Goal: Task Accomplishment & Management: Use online tool/utility

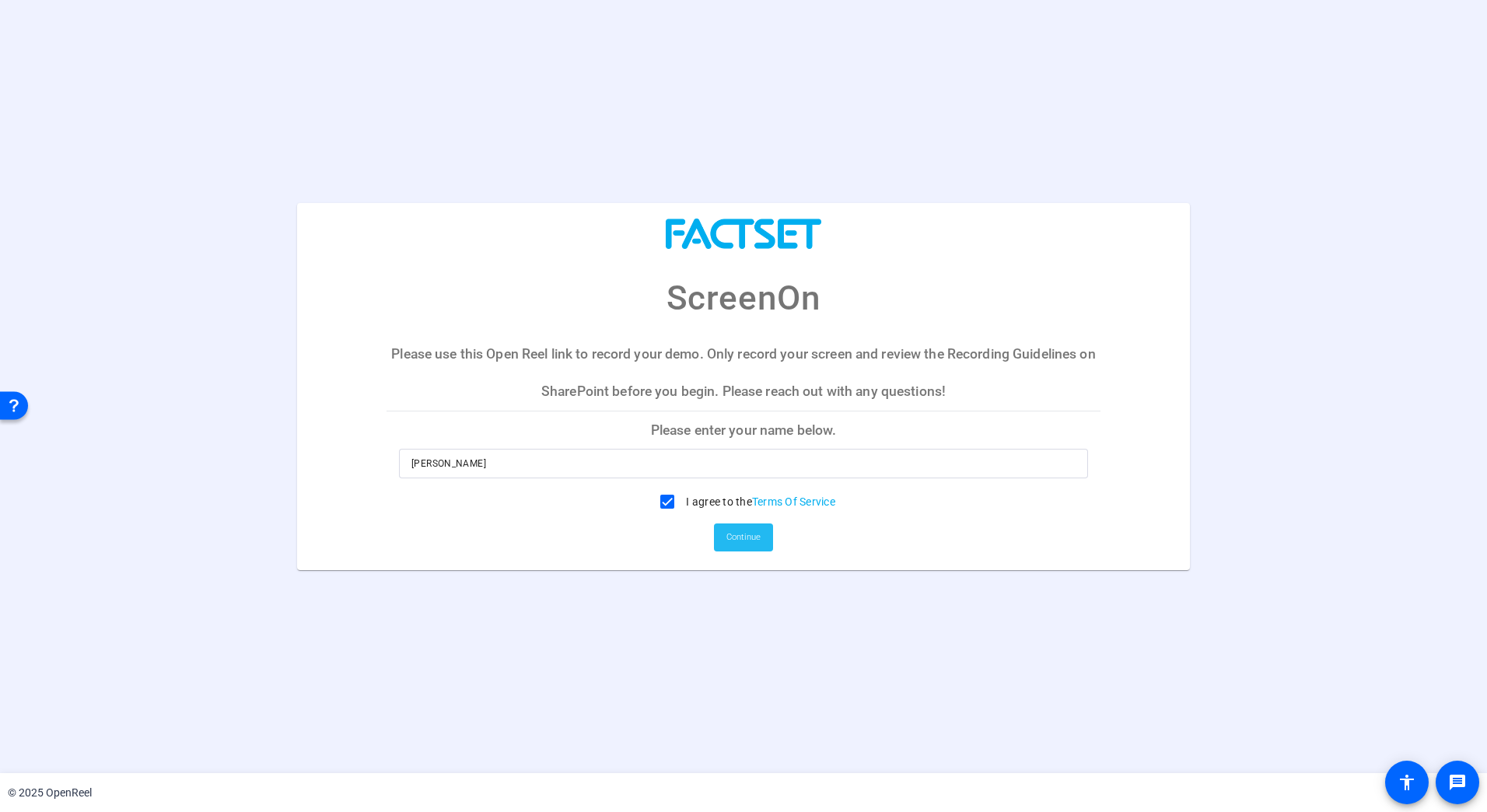
click at [745, 543] on span "Continue" at bounding box center [744, 537] width 35 height 23
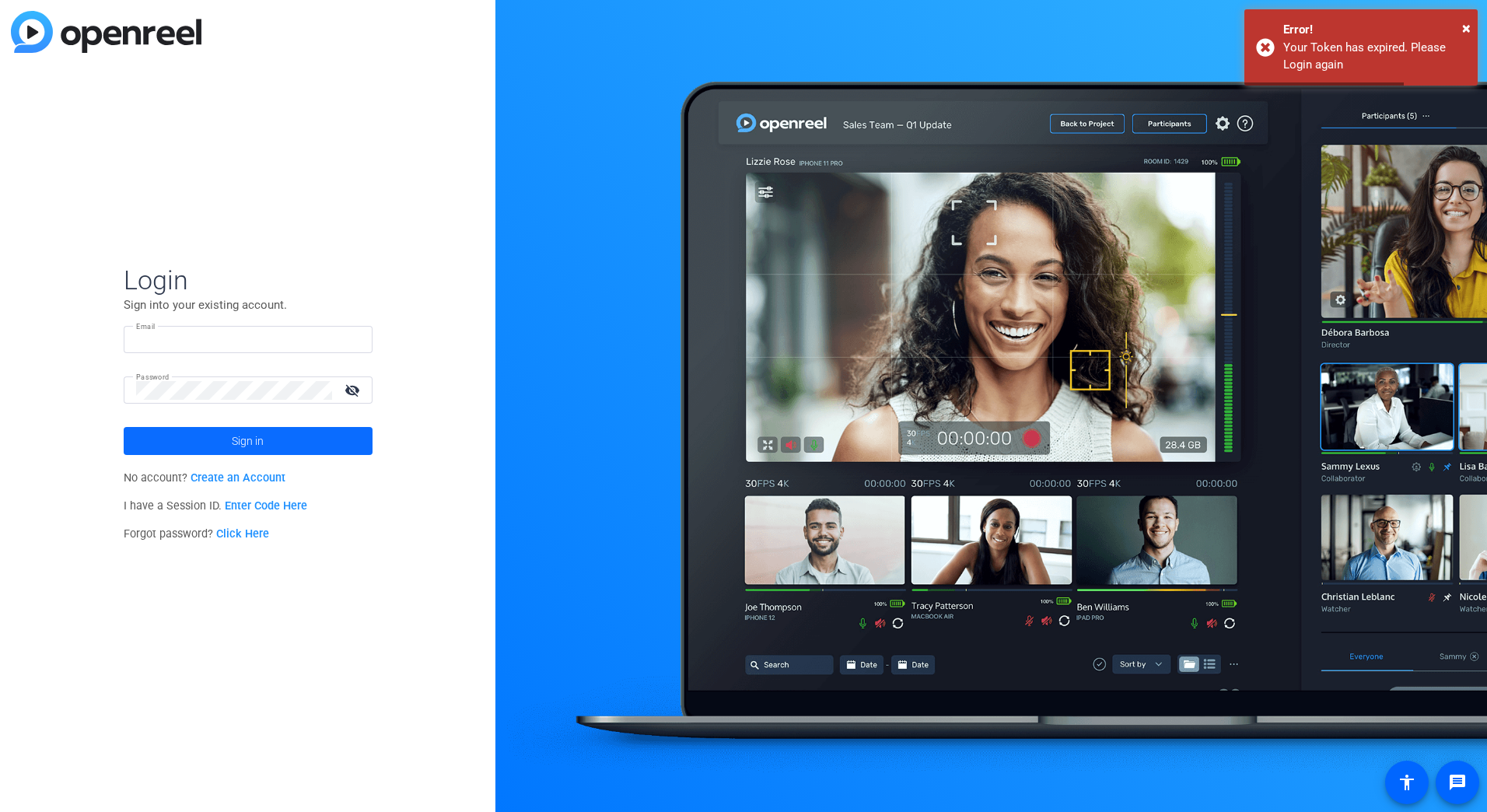
type input "[PERSON_NAME][EMAIL_ADDRESS][DOMAIN_NAME]"
click at [241, 446] on span "Sign in" at bounding box center [248, 440] width 32 height 39
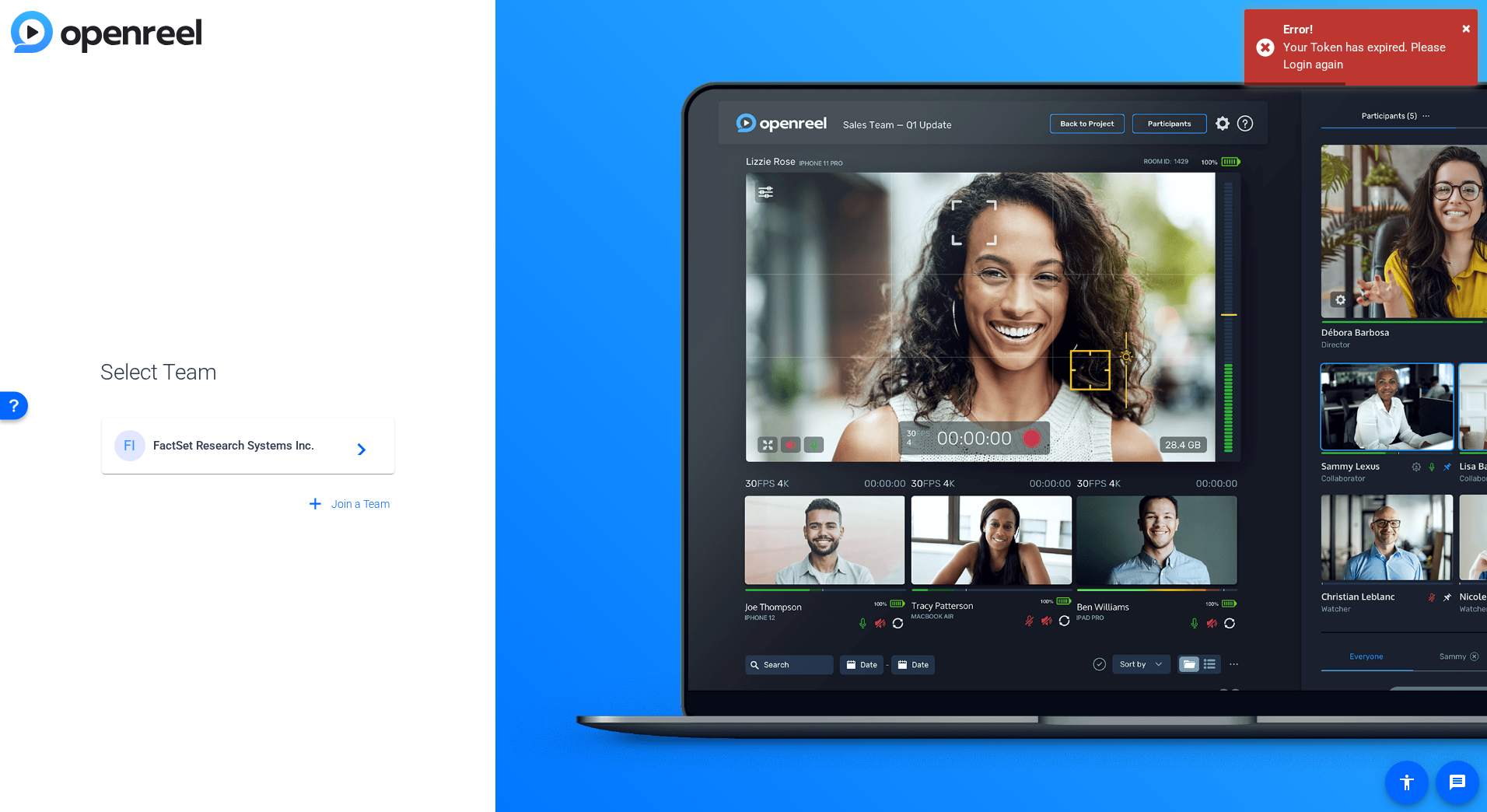
click at [168, 436] on div "FI FactSet Research Systems Inc. navigate_next" at bounding box center [248, 446] width 267 height 31
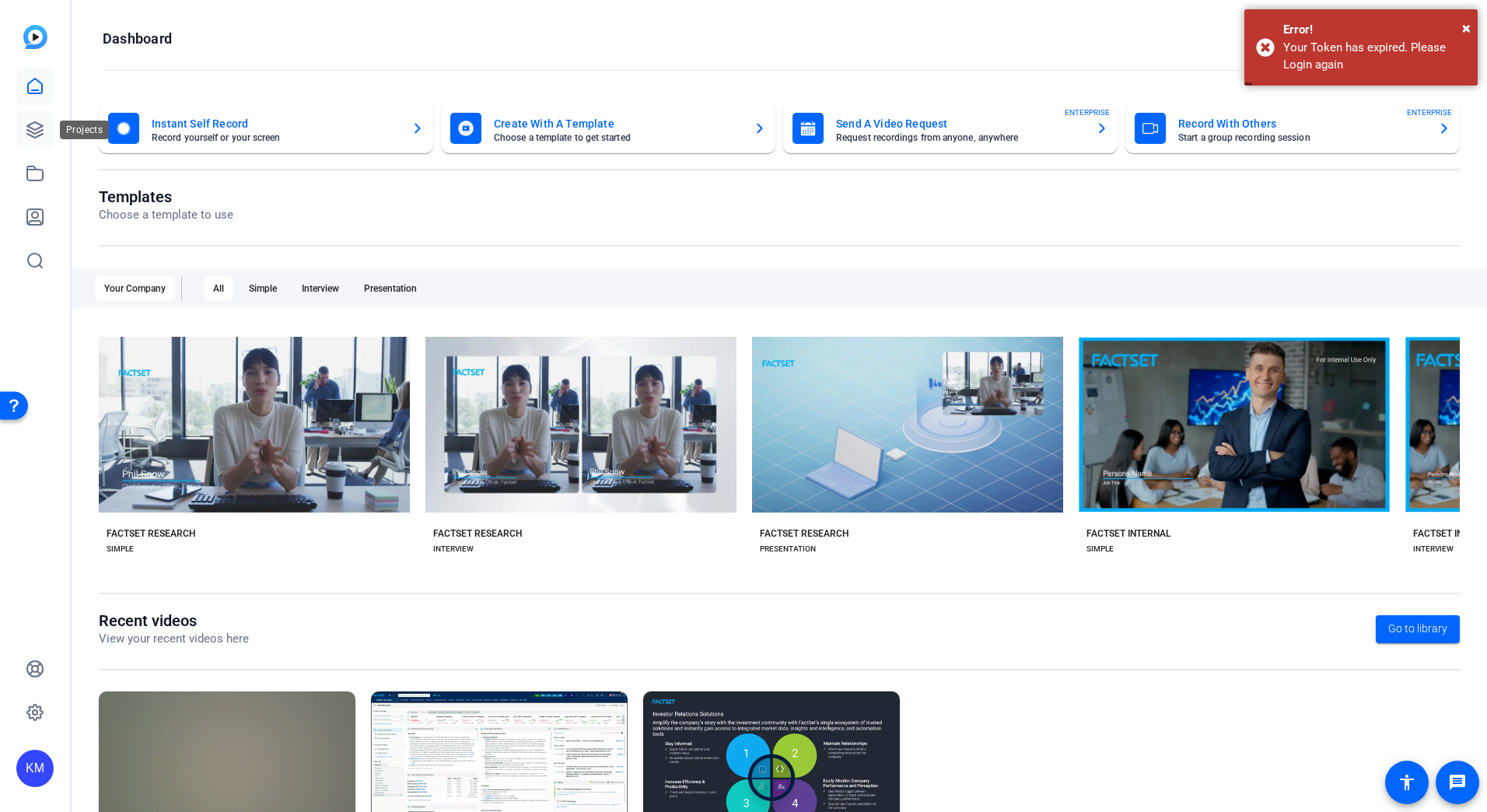
click at [41, 126] on icon at bounding box center [35, 129] width 16 height 16
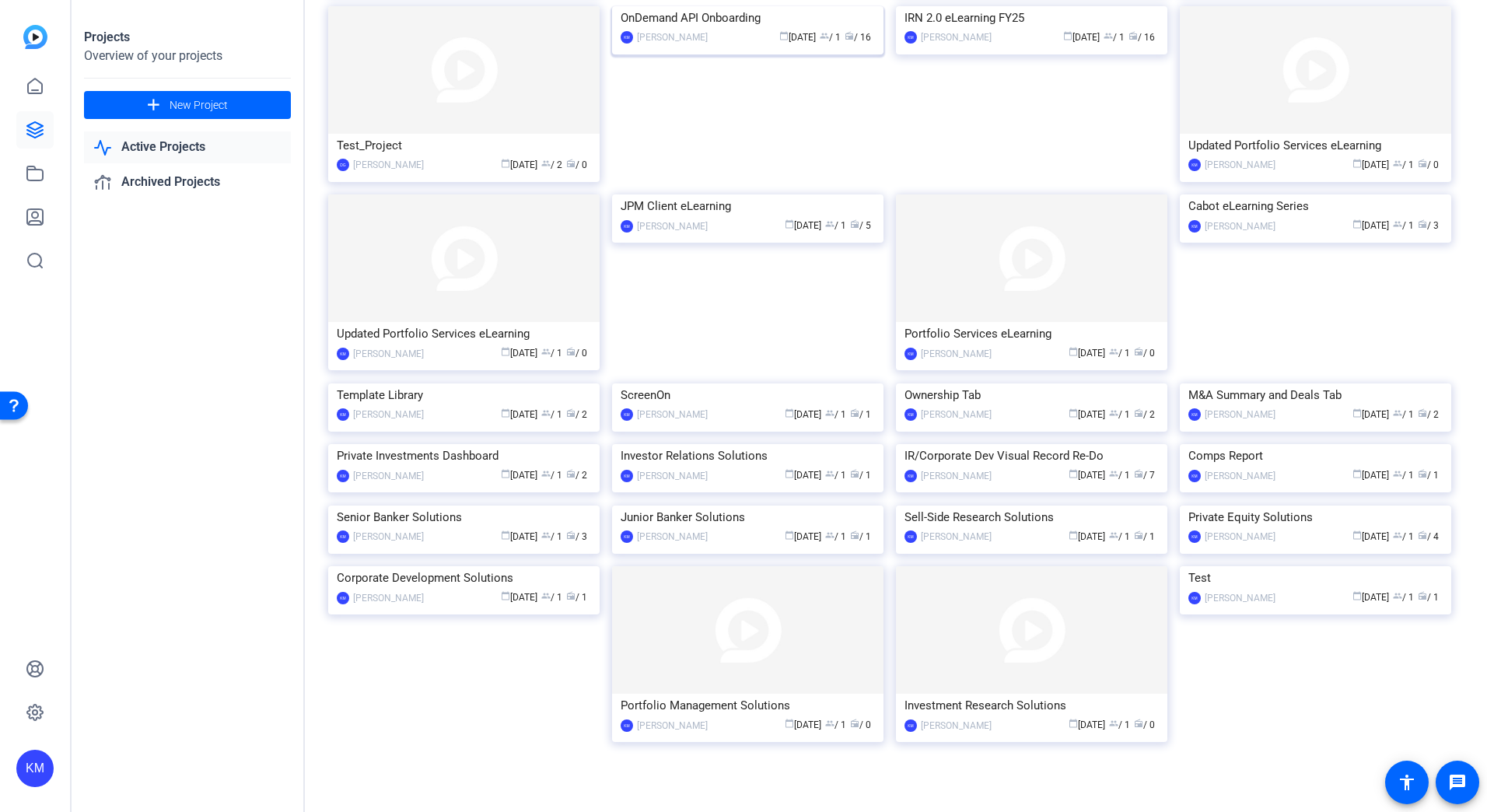
scroll to position [940, 0]
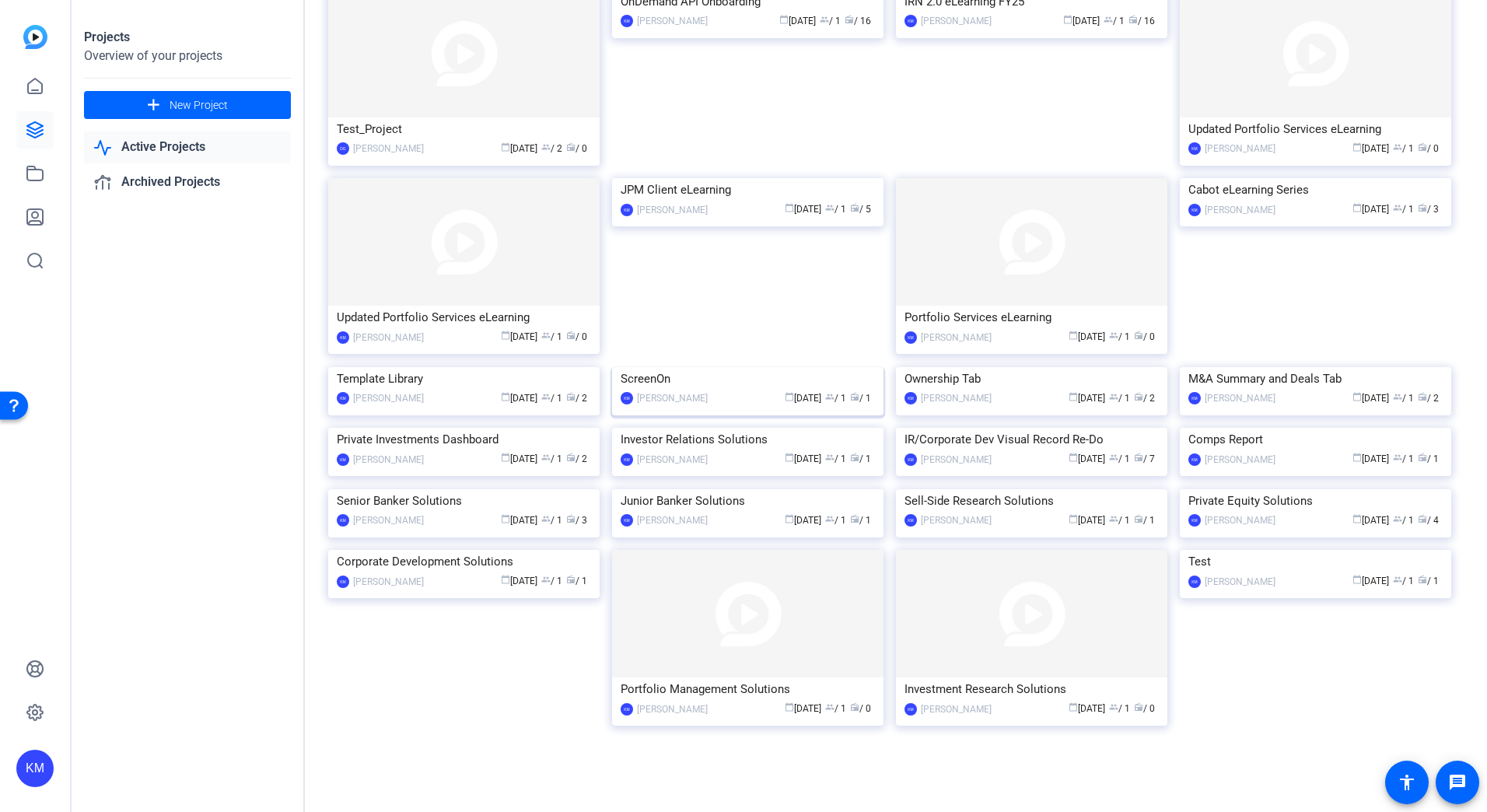
click at [667, 367] on img at bounding box center [748, 367] width 272 height 0
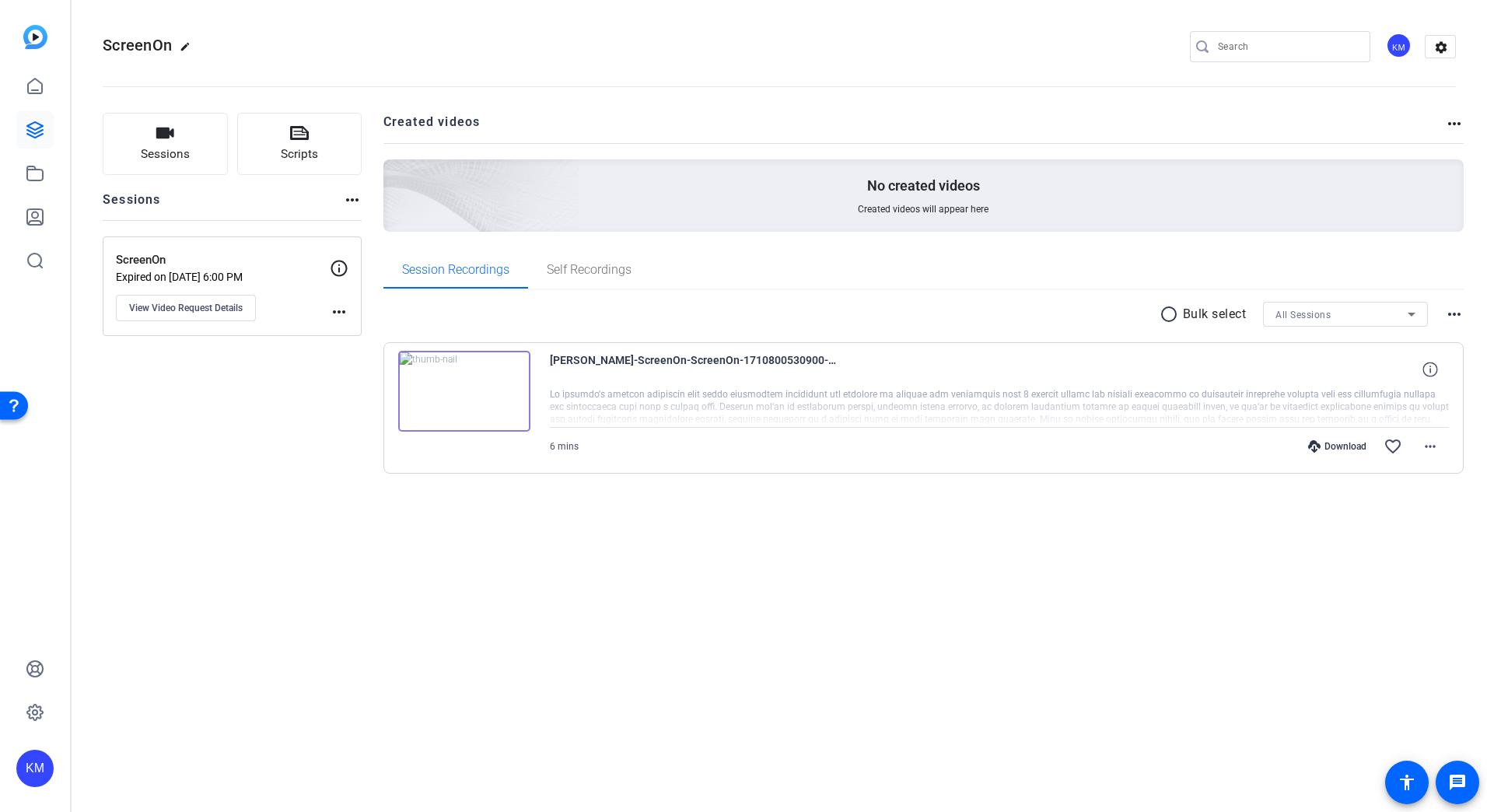
click at [333, 310] on mat-icon "more_horiz" at bounding box center [339, 312] width 19 height 19
click at [239, 314] on div at bounding box center [743, 406] width 1487 height 812
click at [227, 308] on span "View Video Request Details" at bounding box center [186, 308] width 114 height 12
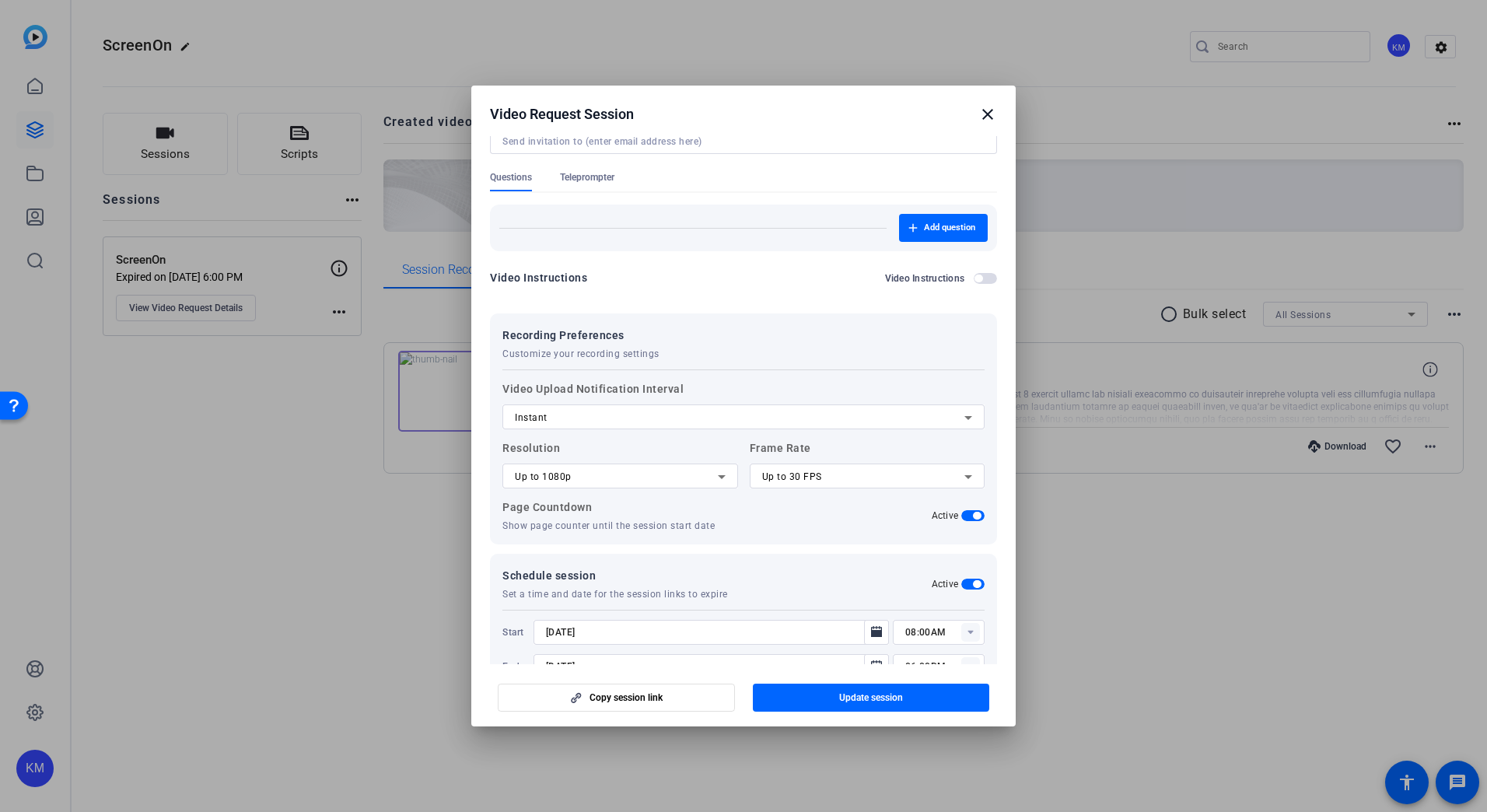
scroll to position [273, 0]
click at [973, 579] on span "button" at bounding box center [976, 582] width 7 height 7
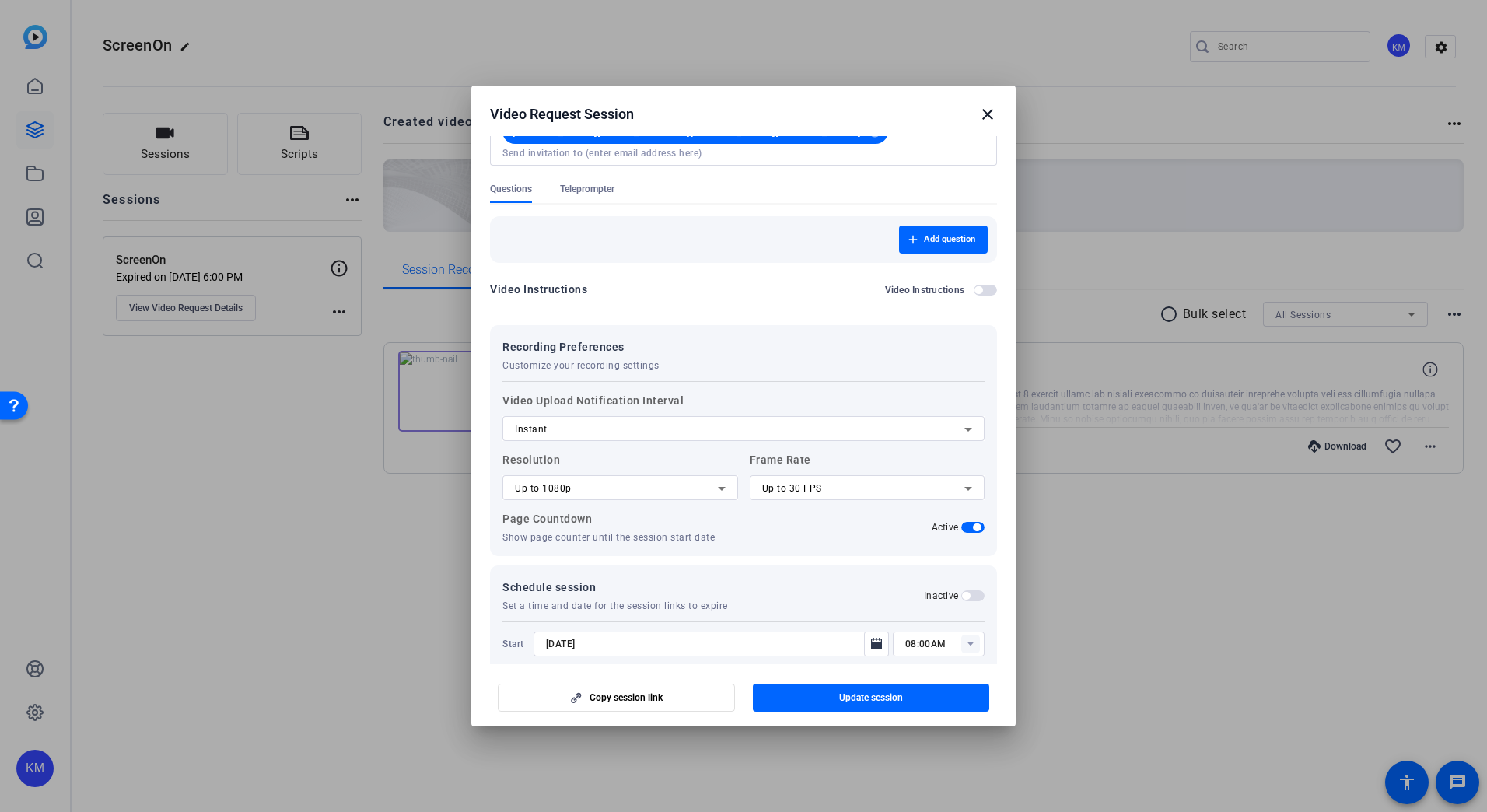
scroll to position [194, 0]
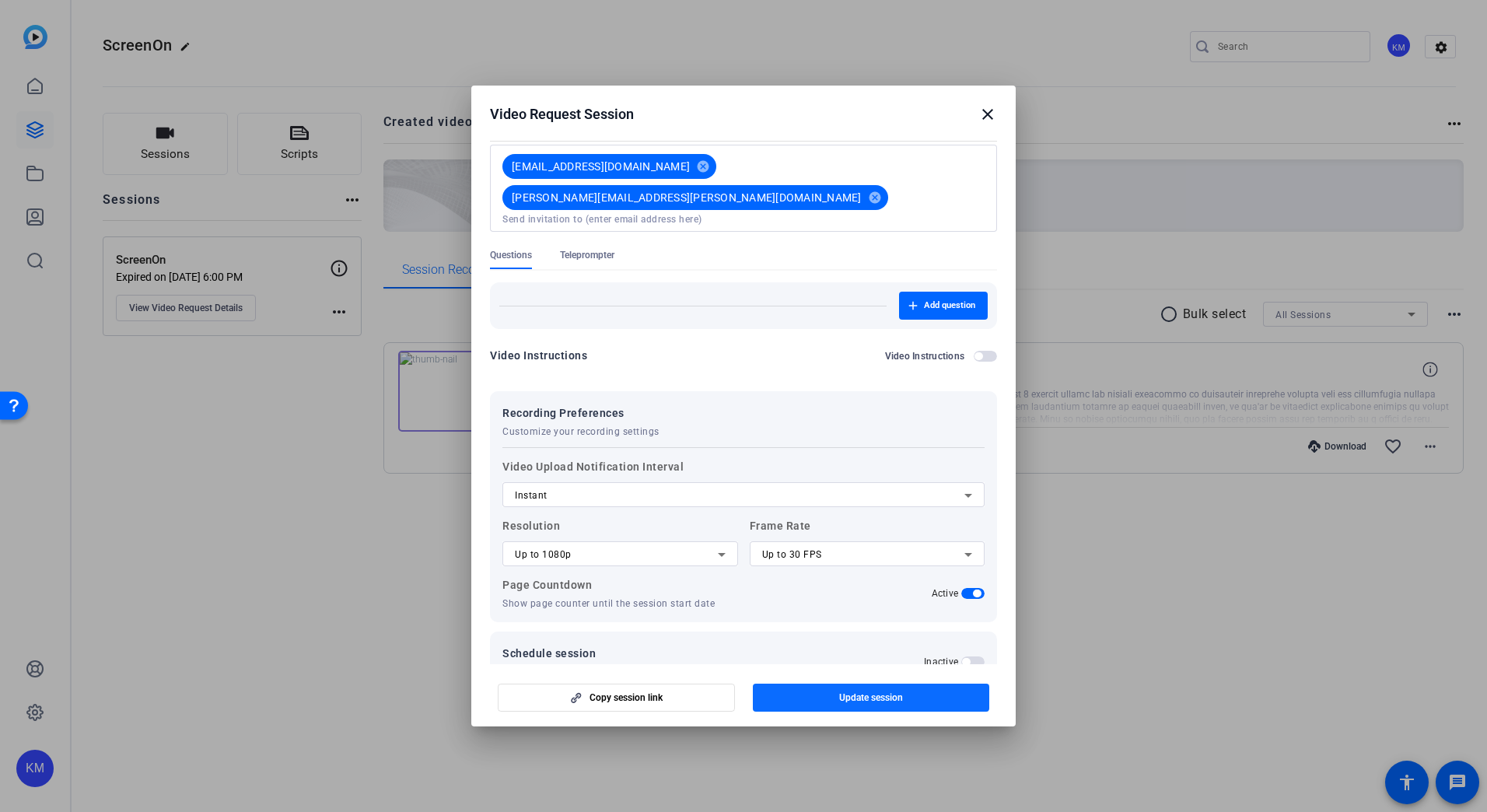
click at [859, 685] on span "button" at bounding box center [871, 697] width 237 height 37
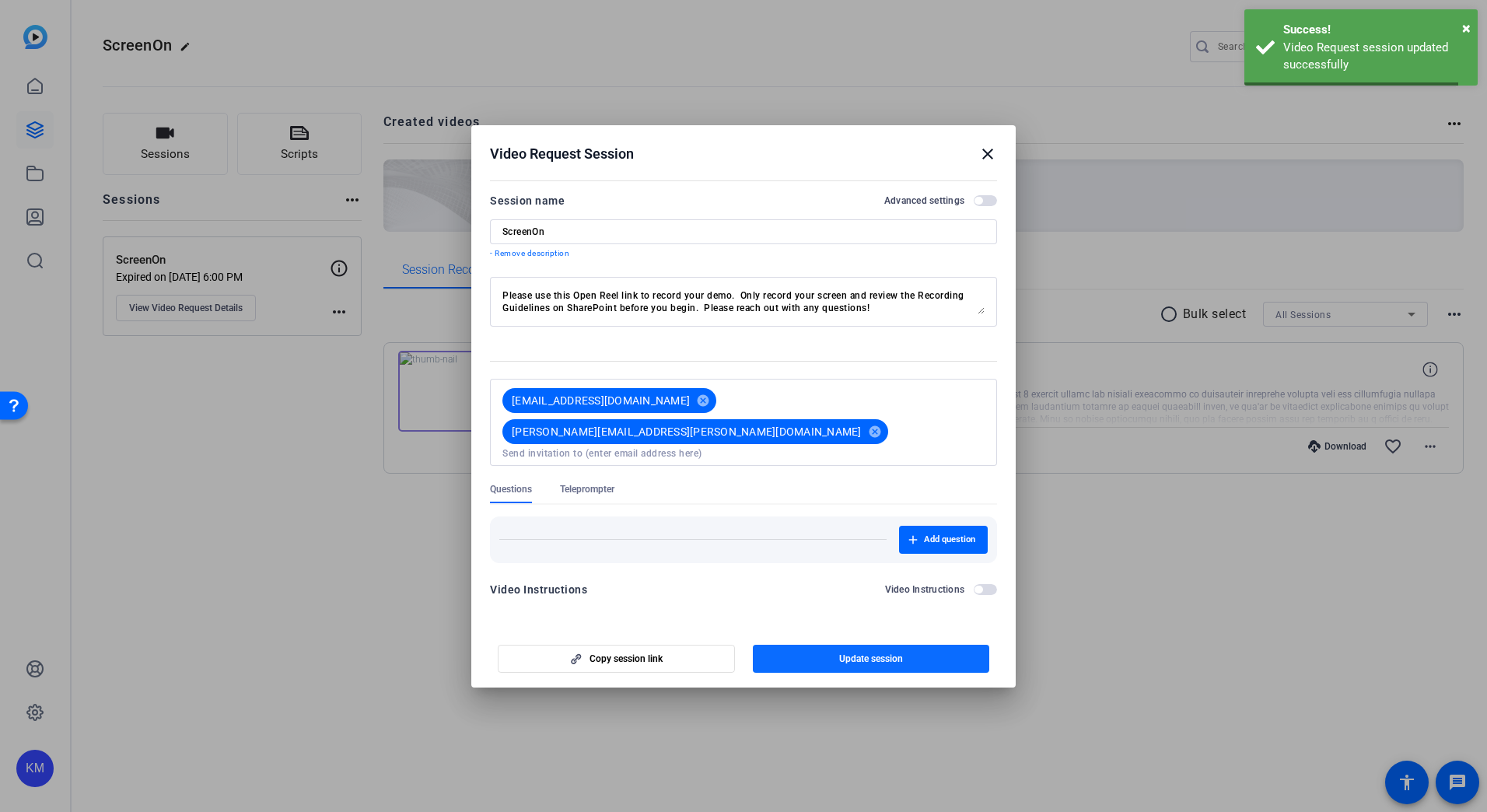
scroll to position [0, 0]
click at [658, 652] on span "Copy session link" at bounding box center [625, 658] width 73 height 12
